Goal: Go to known website: Access a specific website the user already knows

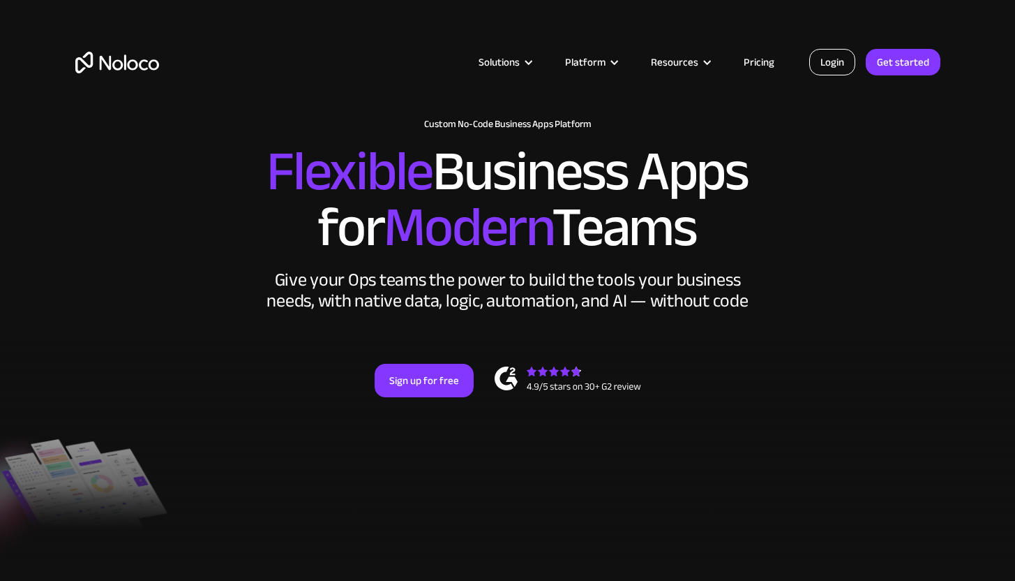
click at [832, 71] on link "Login" at bounding box center [832, 62] width 46 height 27
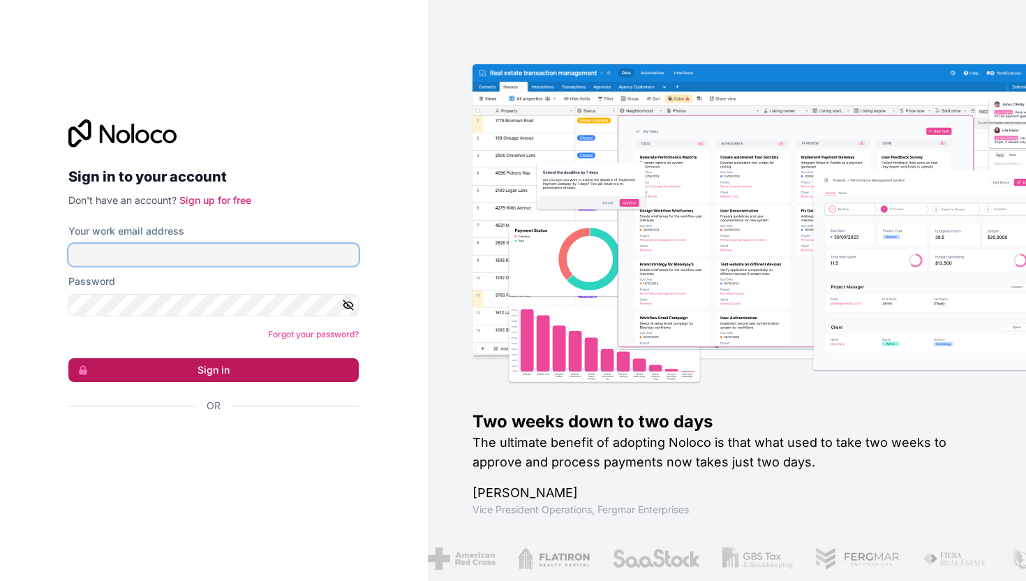
type input "[PERSON_NAME][EMAIL_ADDRESS][DOMAIN_NAME]"
click at [247, 367] on button "Sign in" at bounding box center [213, 370] width 290 height 24
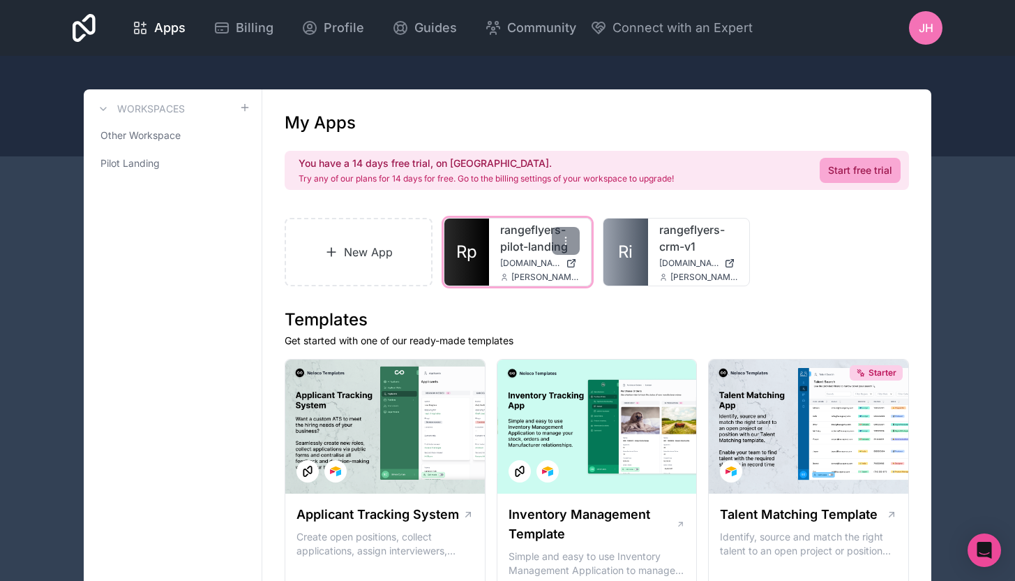
click at [523, 251] on link "rangeflyers-pilot-landing" at bounding box center [540, 237] width 80 height 33
